Goal: Find specific page/section

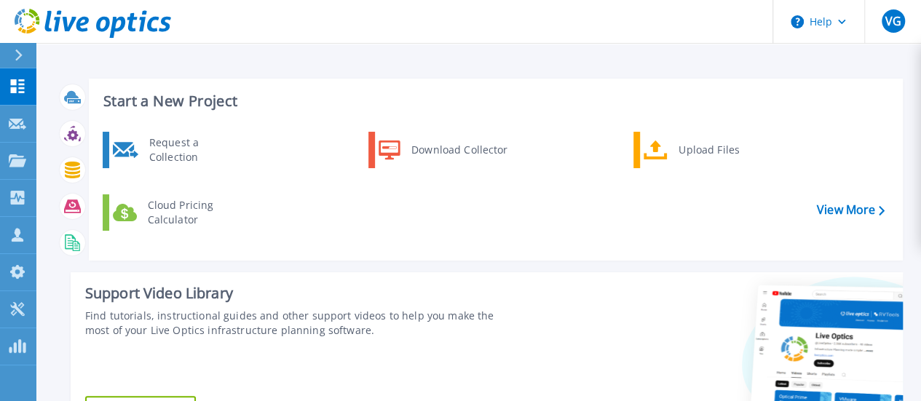
click at [524, 194] on div "Request a Collection Download Collector Upload Files Cloud Pricing Calculator" at bounding box center [494, 190] width 804 height 125
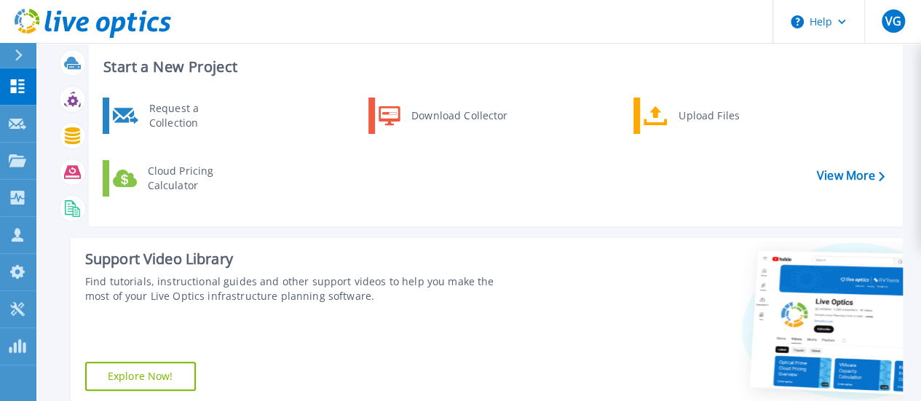
scroll to position [35, 0]
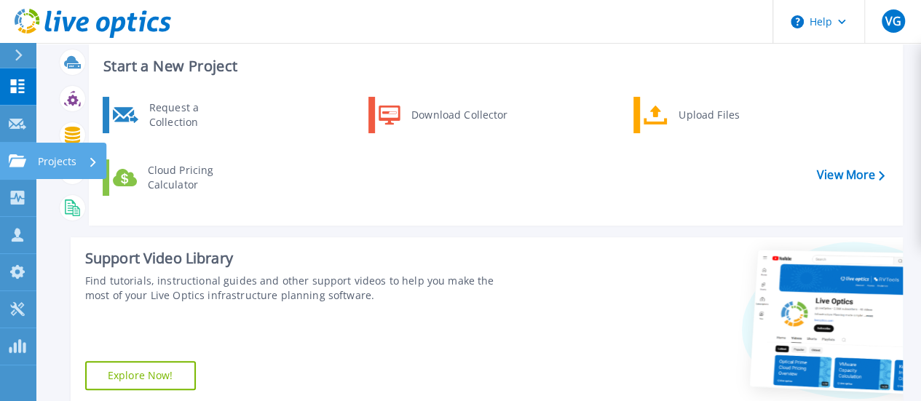
click at [77, 158] on div "Projects" at bounding box center [68, 162] width 60 height 38
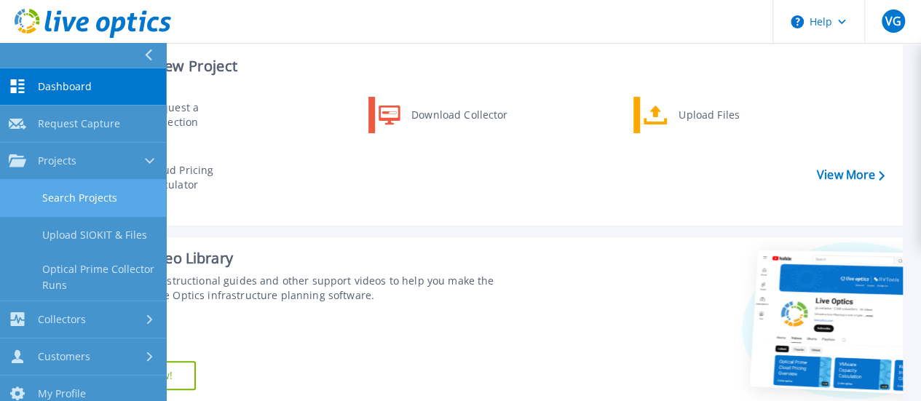
click at [77, 192] on link "Search Projects" at bounding box center [83, 198] width 166 height 37
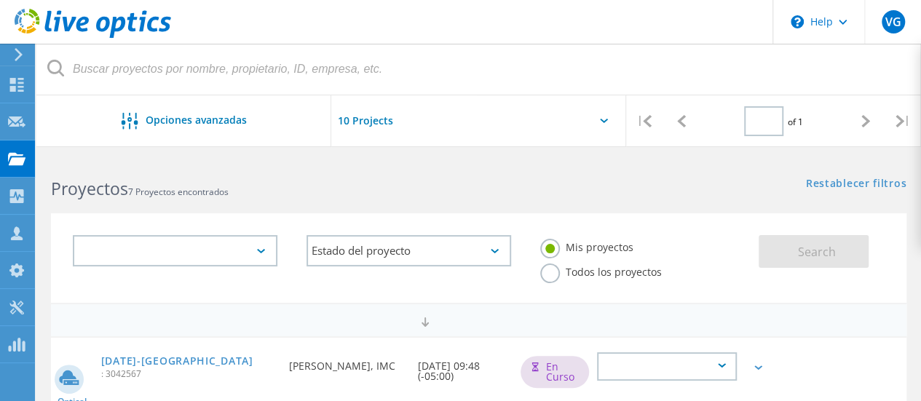
type input "1"
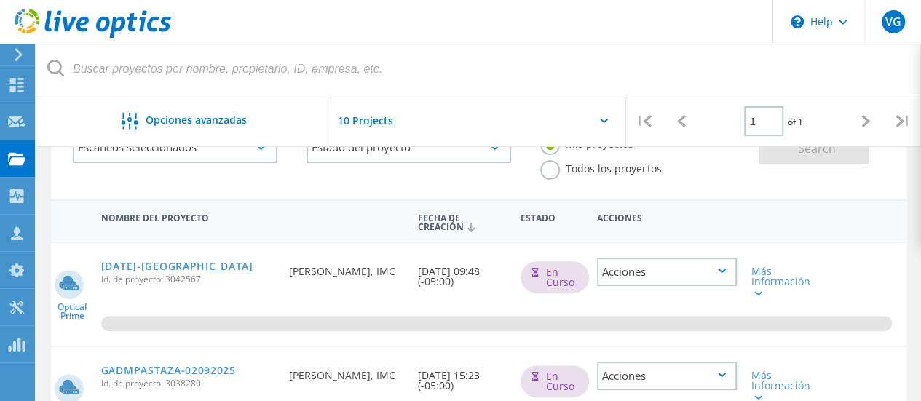
scroll to position [103, 0]
